Goal: Information Seeking & Learning: Learn about a topic

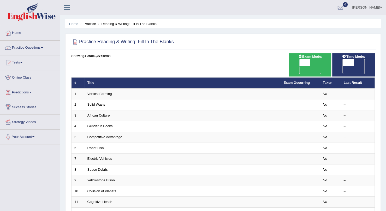
click at [299, 66] on span "OFF" at bounding box center [293, 69] width 11 height 7
checkbox input "true"
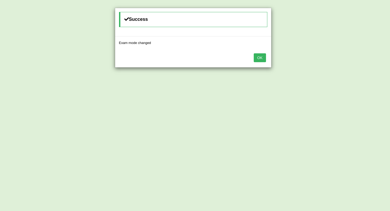
click at [355, 64] on div "Success Exam mode changed OK" at bounding box center [195, 105] width 390 height 211
click at [263, 59] on button "OK" at bounding box center [259, 57] width 12 height 9
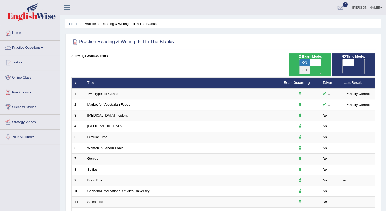
click at [343, 66] on span "OFF" at bounding box center [337, 69] width 11 height 7
checkbox input "true"
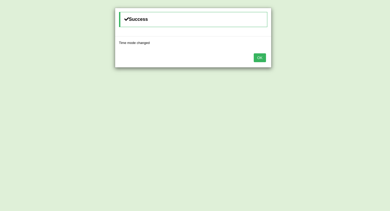
click at [255, 59] on button "OK" at bounding box center [259, 57] width 12 height 9
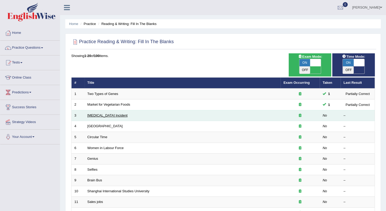
click at [90, 114] on link "Lightning Strike Incident" at bounding box center [107, 116] width 40 height 4
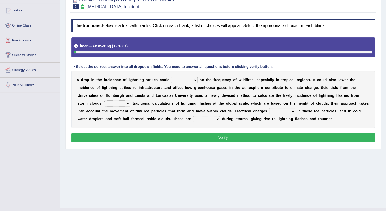
scroll to position [54, 0]
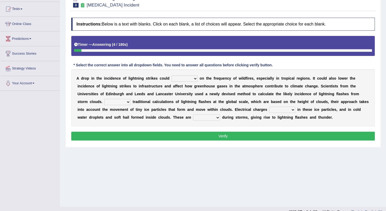
click at [173, 77] on select "dwell focus impact depend" at bounding box center [184, 79] width 26 height 6
select select "depend"
click at [171, 76] on select "dwell focus impact depend" at bounding box center [184, 79] width 26 height 6
click at [130, 99] on select "Unlike Unless Except Besides" at bounding box center [117, 102] width 26 height 6
select select "Unlike"
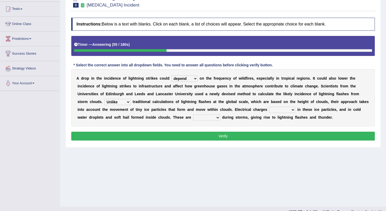
click at [130, 99] on select "Unlike Unless Except Besides" at bounding box center [117, 102] width 26 height 6
click at [269, 108] on select "run off build up mess up zoom in" at bounding box center [282, 110] width 26 height 6
select select "build up"
click at [269, 107] on select "run off build up mess up zoom in" at bounding box center [282, 110] width 26 height 6
click at [193, 115] on select "collected diverted rounded discharged" at bounding box center [206, 118] width 27 height 6
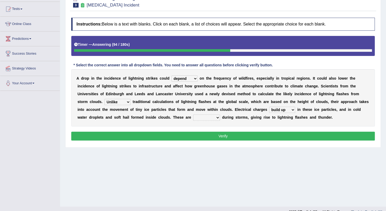
click at [193, 115] on select "collected diverted rounded discharged" at bounding box center [206, 118] width 27 height 6
click at [269, 112] on select "run off build up mess up zoom in" at bounding box center [282, 110] width 26 height 6
click at [149, 120] on div "A d r o p i n t h e i n c i d e n c e o f l i g h t n i n g s t r i k e s c o u…" at bounding box center [222, 97] width 303 height 57
click at [193, 115] on select "collected diverted rounded discharged" at bounding box center [206, 118] width 27 height 6
select select "diverted"
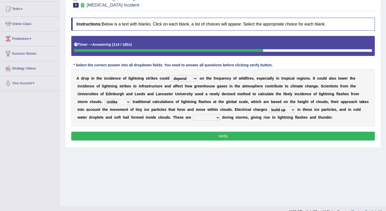
click at [193, 115] on select "collected diverted rounded discharged" at bounding box center [206, 118] width 27 height 6
click at [269, 109] on select "run off build up mess up zoom in" at bounding box center [282, 110] width 26 height 6
click at [277, 119] on b "l" at bounding box center [277, 118] width 1 height 4
click at [98, 114] on div "A d r o p i n t h e i n c i d e n c e o f l i g h t n i n g s t r i k e s c o u…" at bounding box center [222, 97] width 303 height 57
click at [193, 117] on select "collected diverted rounded discharged" at bounding box center [206, 118] width 27 height 6
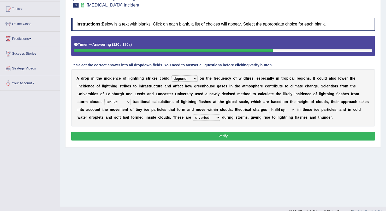
click at [259, 119] on b "g" at bounding box center [260, 118] width 2 height 4
click at [155, 135] on button "Verify" at bounding box center [222, 136] width 303 height 9
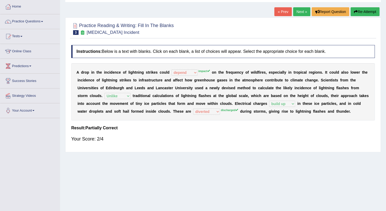
scroll to position [26, 0]
click at [302, 16] on link "Next »" at bounding box center [301, 12] width 17 height 9
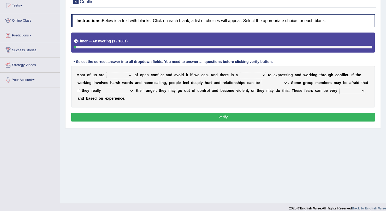
scroll to position [57, 0]
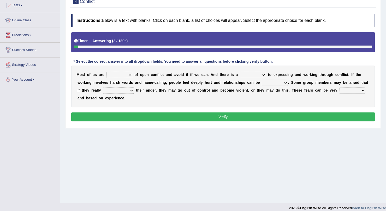
click at [125, 75] on select "panic scared horrible fear" at bounding box center [119, 75] width 26 height 6
select select "scared"
click at [106, 72] on select "panic scared horrible fear" at bounding box center [119, 75] width 26 height 6
click at [240, 76] on select "hazard challenge risk danger" at bounding box center [253, 75] width 26 height 6
select select "risk"
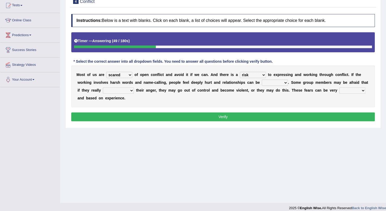
click at [240, 72] on select "hazard challenge risk danger" at bounding box center [253, 75] width 26 height 6
click at [262, 83] on select "injured opted impaired damaged" at bounding box center [275, 83] width 26 height 6
select select "damaged"
click at [262, 80] on select "injured opted impaired damaged" at bounding box center [275, 83] width 26 height 6
click at [103, 90] on select "express say communicate hide" at bounding box center [118, 91] width 31 height 6
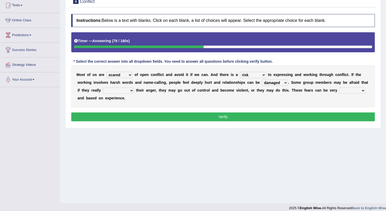
select select "express"
click at [103, 88] on select "express say communicate hide" at bounding box center [118, 91] width 31 height 6
click at [339, 92] on select "real vivid tangible concrete" at bounding box center [352, 91] width 26 height 6
click at [124, 73] on select "panic scared horrible fear" at bounding box center [119, 75] width 26 height 6
click at [339, 92] on select "real vivid tangible concrete" at bounding box center [352, 91] width 26 height 6
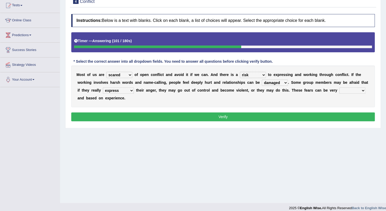
select select "real"
click at [339, 88] on select "real vivid tangible concrete" at bounding box center [352, 91] width 26 height 6
click at [258, 116] on button "Verify" at bounding box center [222, 117] width 303 height 9
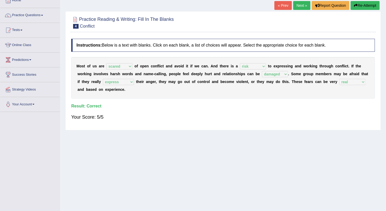
scroll to position [32, 0]
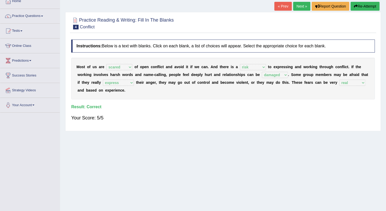
click at [295, 9] on link "Next »" at bounding box center [301, 6] width 17 height 9
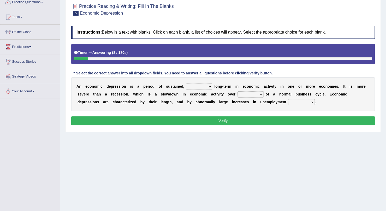
scroll to position [49, 0]
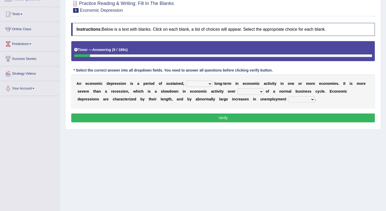
click at [192, 86] on select "variation promotion downturn reduction" at bounding box center [199, 84] width 26 height 6
click at [186, 81] on select "variation promotion downturn reduction" at bounding box center [199, 84] width 26 height 6
click at [189, 82] on select "variation promotion downturn reduction" at bounding box center [199, 84] width 26 height 6
click at [186, 81] on select "variation promotion downturn reduction" at bounding box center [199, 84] width 26 height 6
click at [197, 83] on select "variation promotion downturn reduction" at bounding box center [199, 84] width 26 height 6
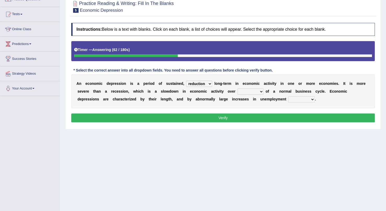
select select "downturn"
click at [186, 81] on select "variation promotion downturn reduction" at bounding box center [199, 84] width 26 height 6
click at [237, 93] on select "an era the course a tally the year" at bounding box center [250, 92] width 26 height 6
select select "the course"
click at [237, 89] on select "an era the course a tally the year" at bounding box center [250, 92] width 26 height 6
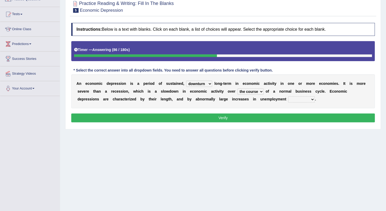
click at [288, 98] on select "calculation bias ratio rate" at bounding box center [301, 99] width 27 height 6
select select "rate"
click at [288, 96] on select "calculation bias ratio rate" at bounding box center [301, 99] width 27 height 6
click at [236, 118] on button "Verify" at bounding box center [222, 118] width 303 height 9
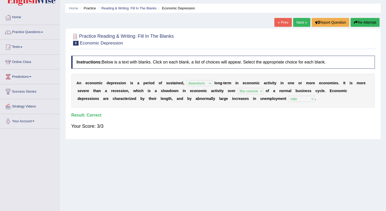
scroll to position [15, 0]
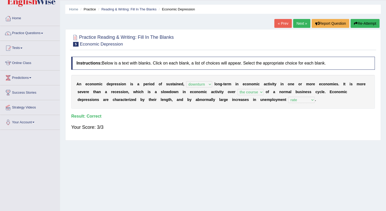
click at [302, 24] on link "Next »" at bounding box center [301, 23] width 17 height 9
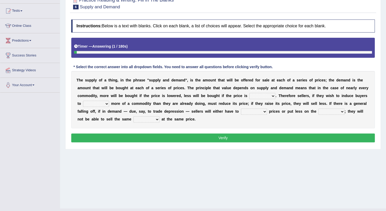
scroll to position [55, 0]
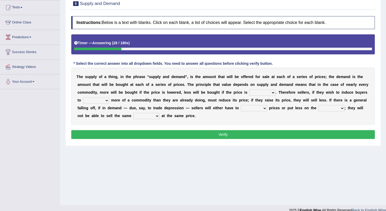
click at [249, 94] on select "higher kept folded raised" at bounding box center [262, 93] width 26 height 6
select select "higher"
click at [249, 90] on select "higher kept folded raised" at bounding box center [262, 93] width 26 height 6
click at [109, 98] on select "remove judge hide take" at bounding box center [96, 101] width 26 height 6
select select "take"
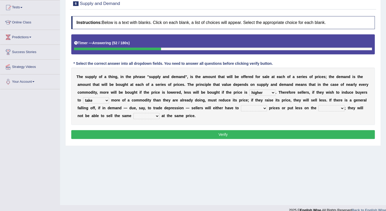
click at [109, 98] on select "remove judge hide take" at bounding box center [96, 101] width 26 height 6
click at [307, 95] on div "T h e s u p p l y o f a t h i n g , i n t h e p h r a s e " s u p p l y a n d d…" at bounding box center [222, 96] width 303 height 57
click at [241, 106] on select "trade treat describe reduce" at bounding box center [254, 108] width 26 height 6
select select "reduce"
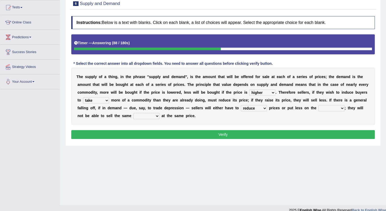
click at [241, 105] on select "trade treat describe reduce" at bounding box center [254, 108] width 26 height 6
click at [318, 105] on select "store way market panel" at bounding box center [331, 108] width 26 height 6
select select "market"
click at [318, 105] on select "store way market panel" at bounding box center [331, 108] width 26 height 6
click at [159, 113] on select "quality patch amount deal" at bounding box center [146, 116] width 26 height 6
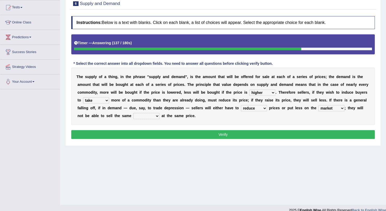
select select "quality"
click at [159, 113] on select "quality patch amount deal" at bounding box center [146, 116] width 26 height 6
click at [317, 135] on button "Verify" at bounding box center [222, 134] width 303 height 9
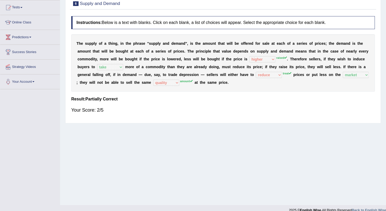
scroll to position [0, 0]
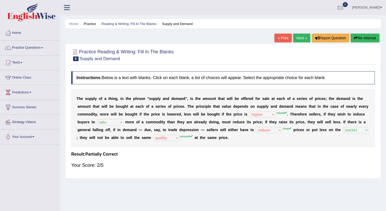
click at [303, 39] on link "Next »" at bounding box center [301, 38] width 17 height 9
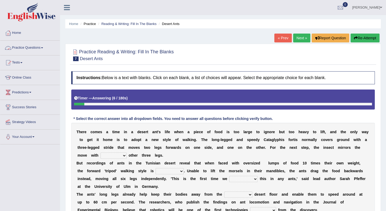
click at [27, 47] on link "Practice Questions" at bounding box center [29, 47] width 59 height 13
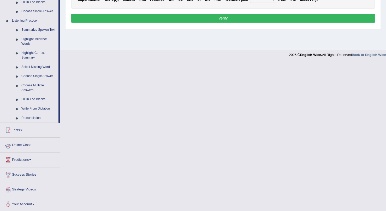
scroll to position [211, 0]
click at [17, 132] on link "Tests" at bounding box center [29, 129] width 59 height 13
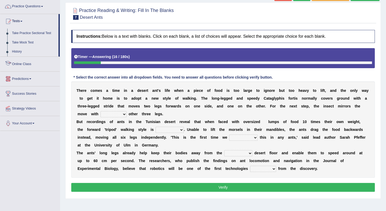
scroll to position [40, 0]
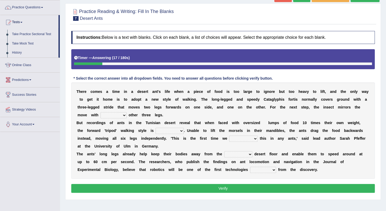
click at [37, 33] on link "Take Practice Sectional Test" at bounding box center [34, 34] width 49 height 9
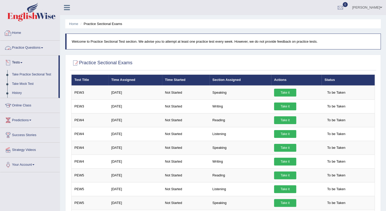
click at [9, 33] on div at bounding box center [8, 33] width 8 height 8
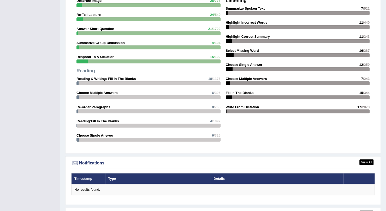
scroll to position [589, 0]
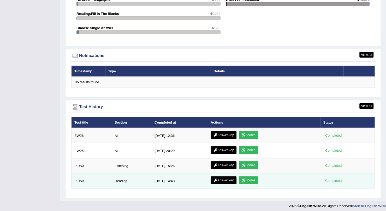
click at [225, 177] on link "Answer key" at bounding box center [223, 181] width 26 height 8
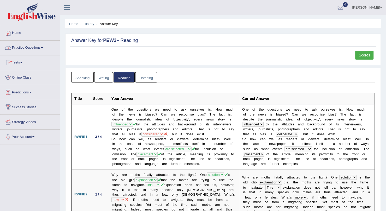
click at [17, 61] on link "Tests" at bounding box center [29, 62] width 59 height 13
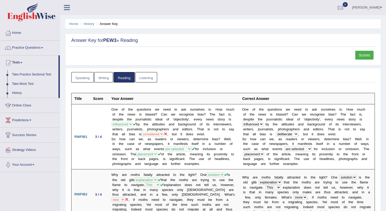
click at [34, 73] on link "Take Practice Sectional Test" at bounding box center [34, 74] width 49 height 9
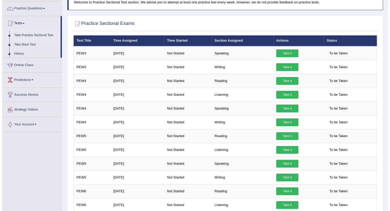
scroll to position [39, 0]
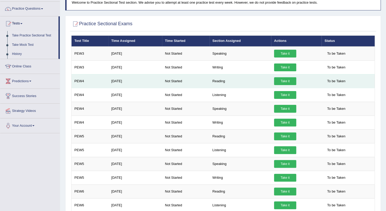
click at [287, 79] on link "Take it" at bounding box center [285, 81] width 22 height 8
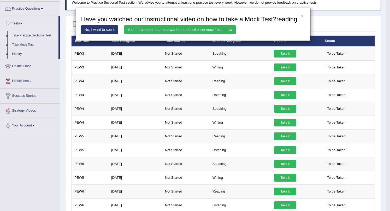
click at [162, 29] on link "Yes, I have seen that and want to undertake the mock exam now" at bounding box center [179, 29] width 111 height 9
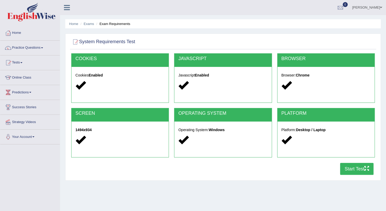
click at [350, 168] on button "Start Test" at bounding box center [356, 169] width 33 height 12
